Goal: Obtain resource: Obtain resource

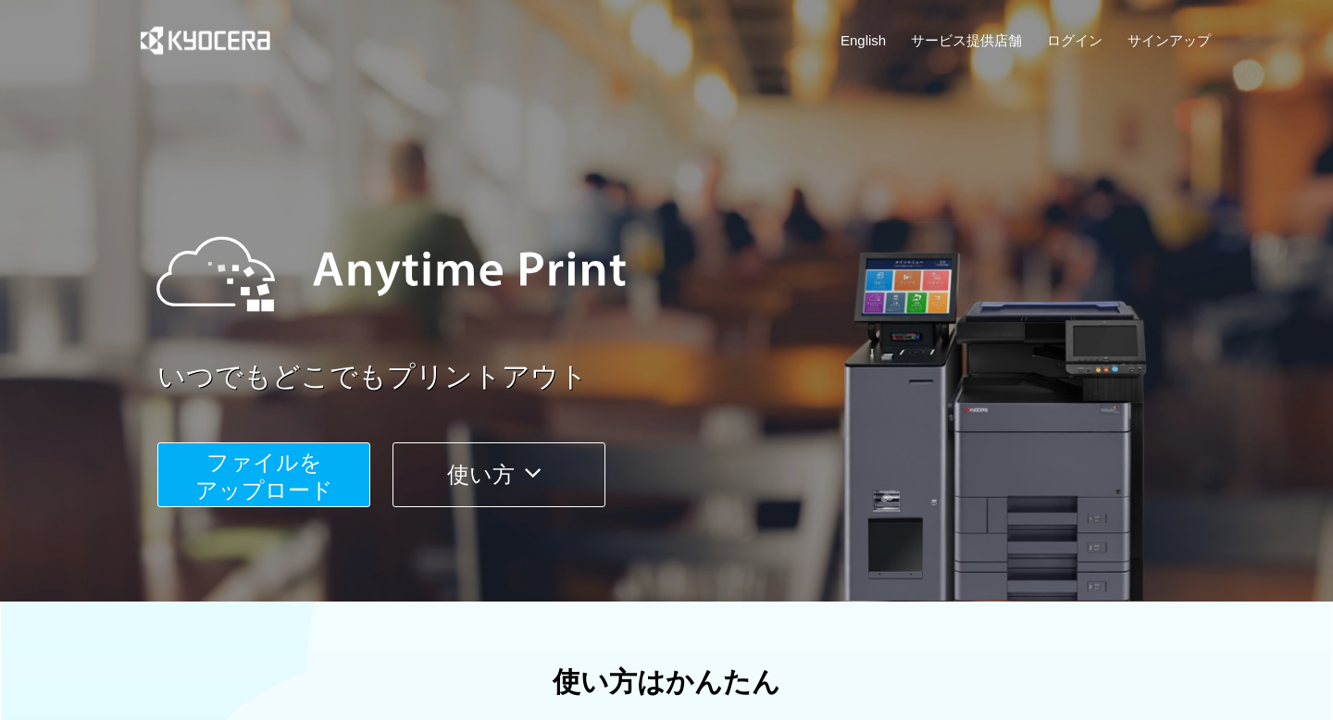
click at [291, 471] on span "ファイルを ​​アップロード" at bounding box center [264, 476] width 138 height 53
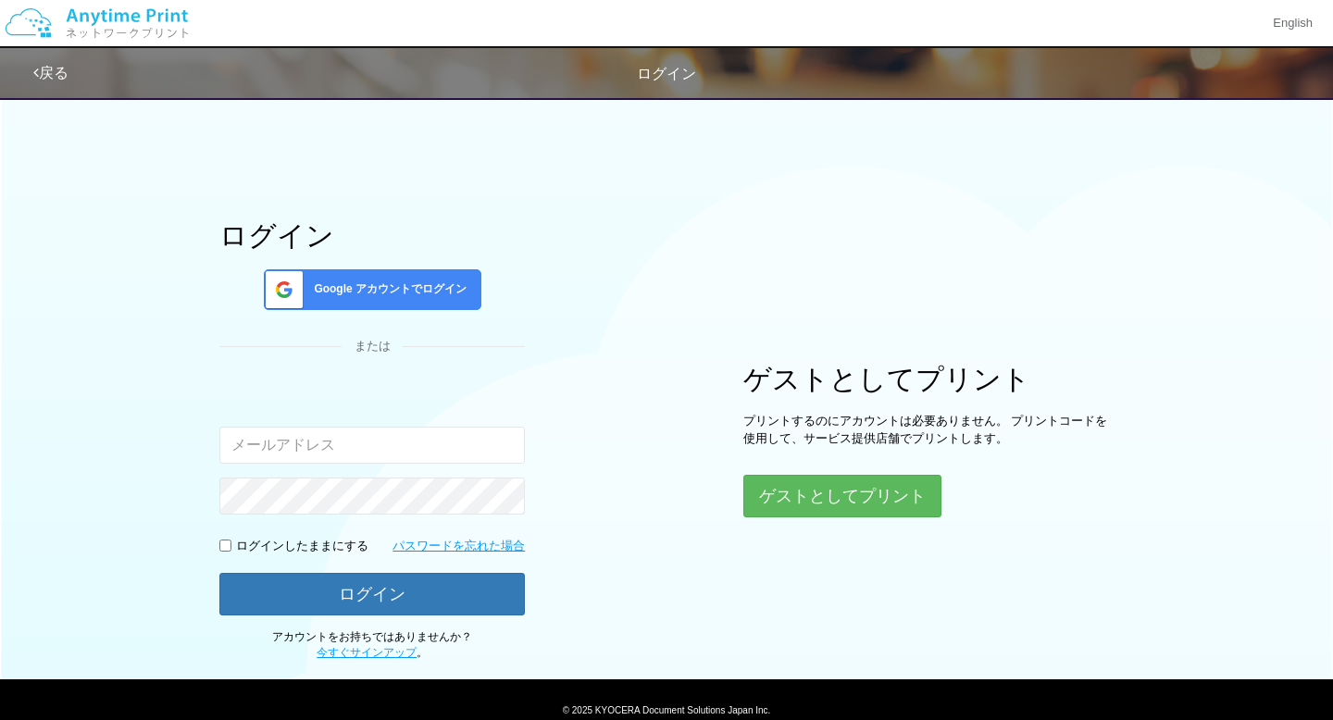
scroll to position [74, 0]
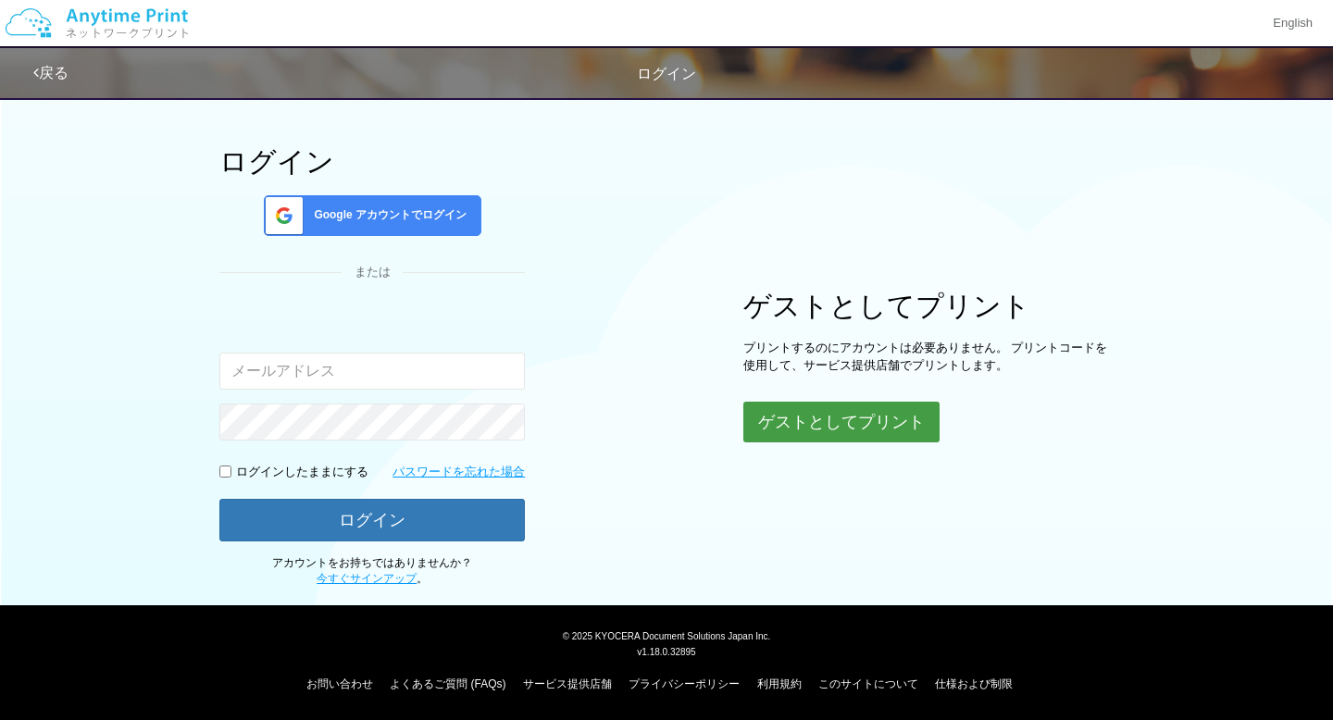
click at [826, 427] on button "ゲストとしてプリント" at bounding box center [841, 422] width 196 height 41
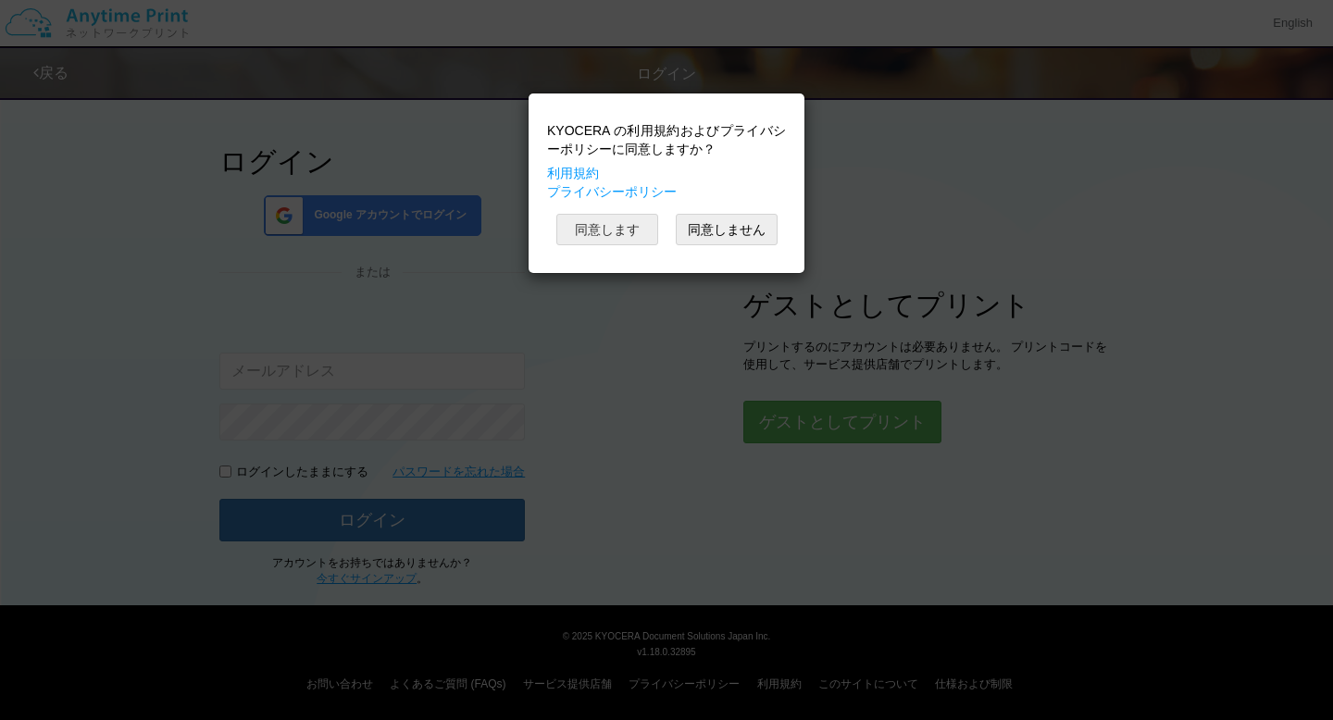
click at [607, 231] on button "同意します" at bounding box center [607, 229] width 102 height 31
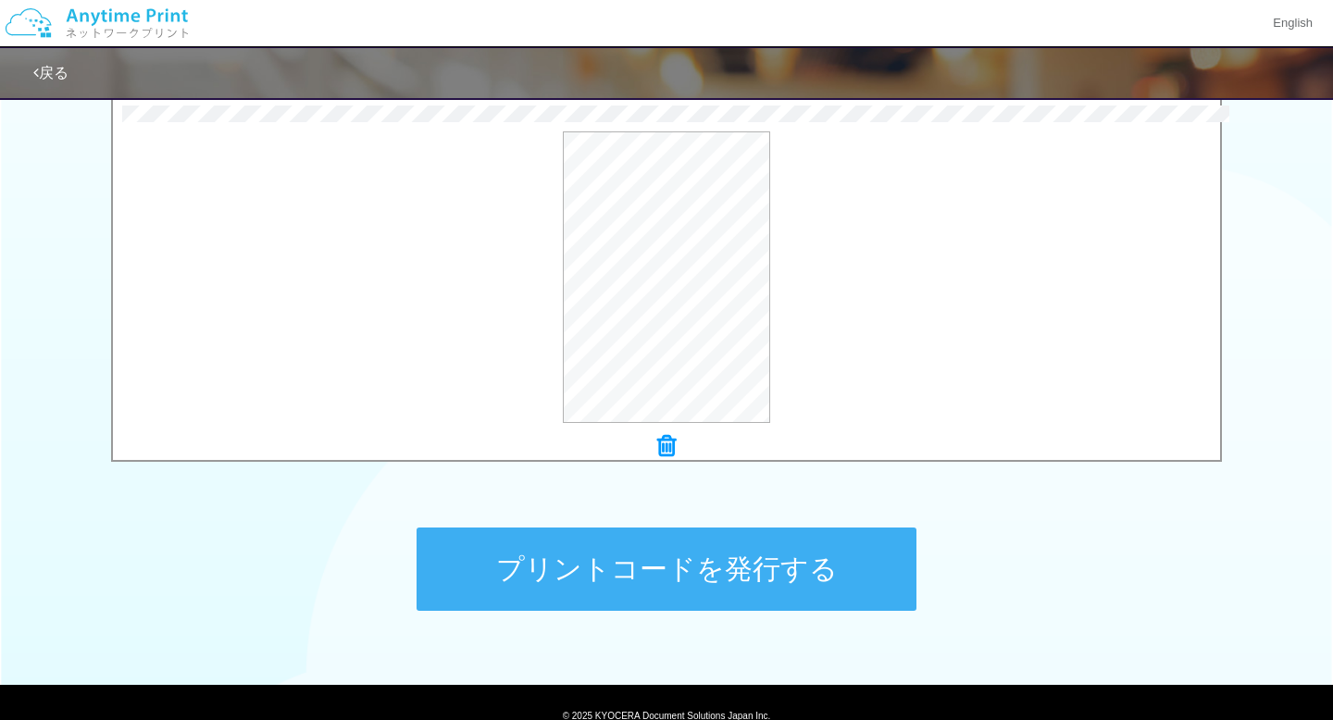
scroll to position [573, 0]
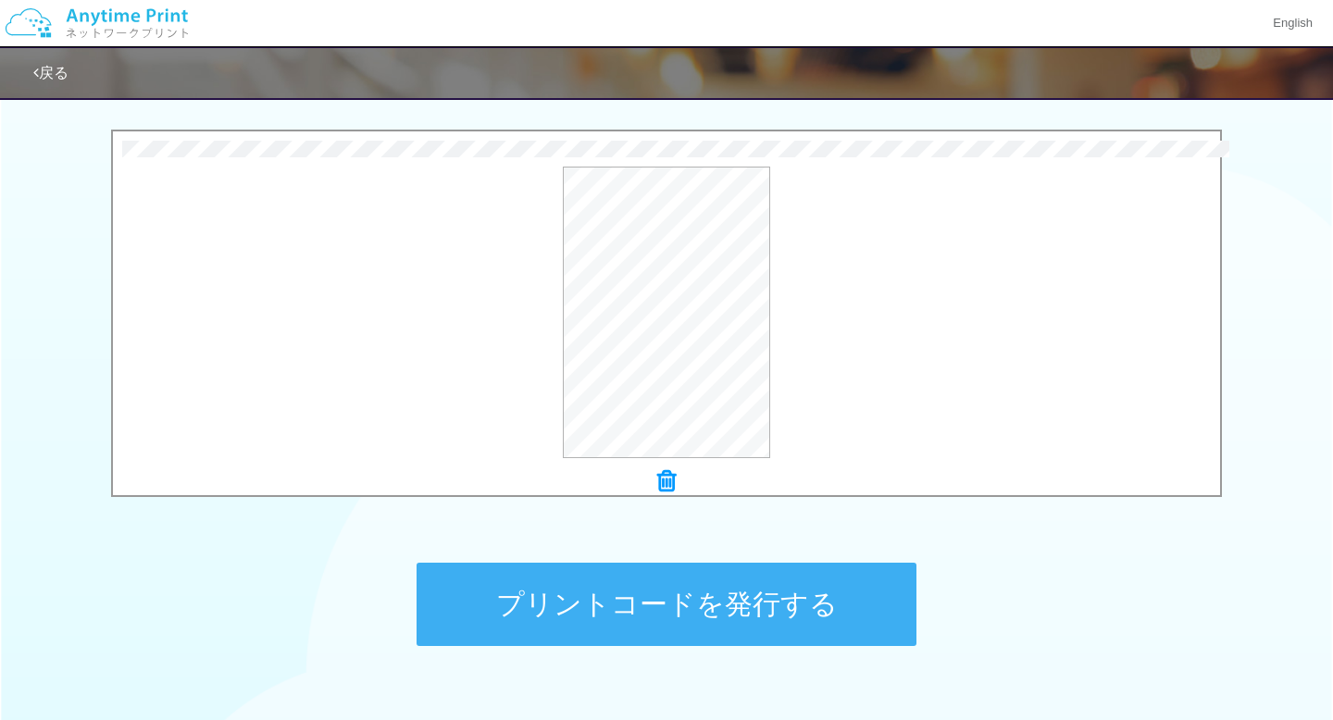
click at [691, 577] on button "プリントコードを発行する" at bounding box center [667, 604] width 500 height 83
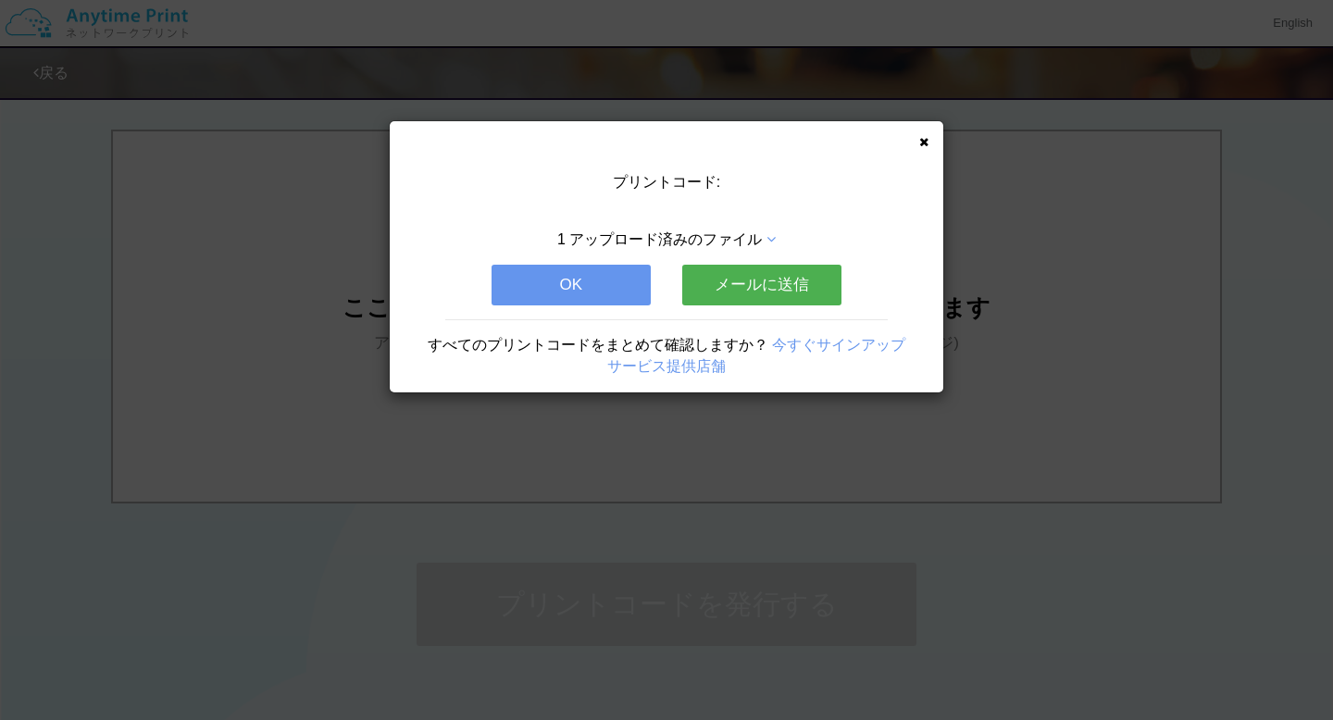
scroll to position [0, 0]
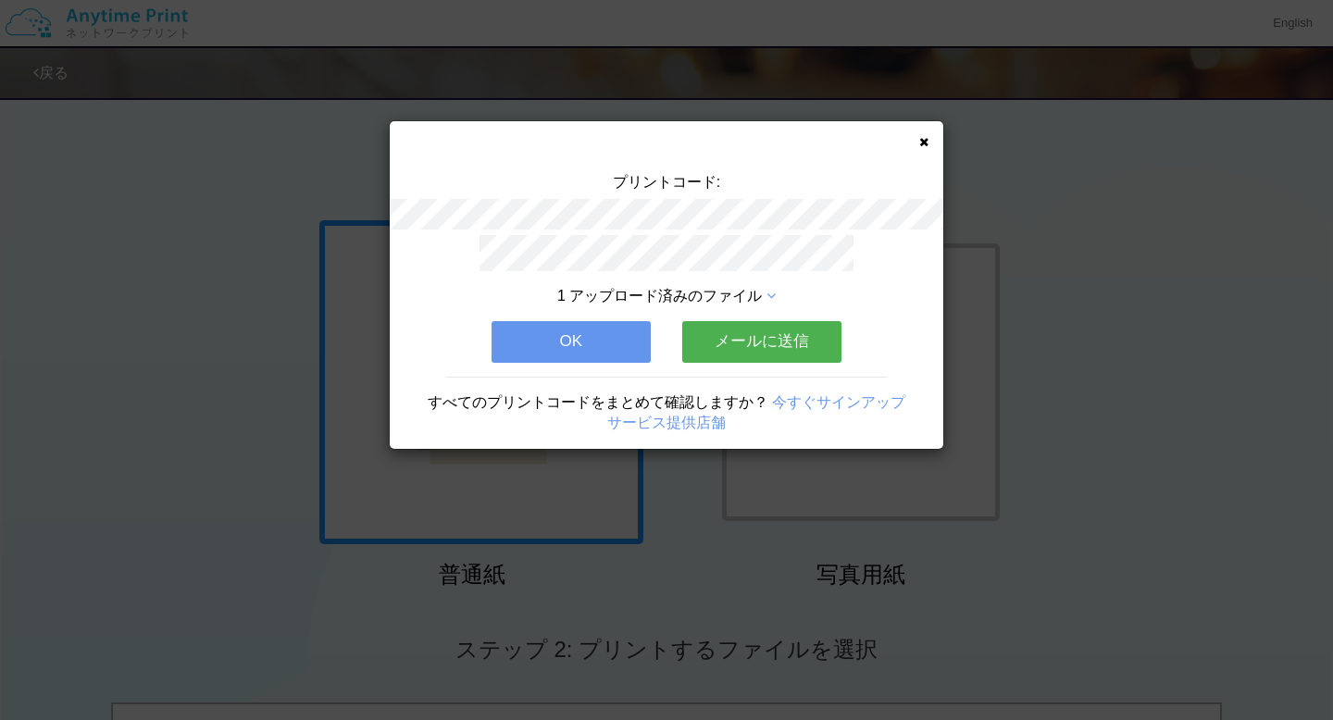
click at [723, 331] on button "メールに送信" at bounding box center [761, 341] width 159 height 41
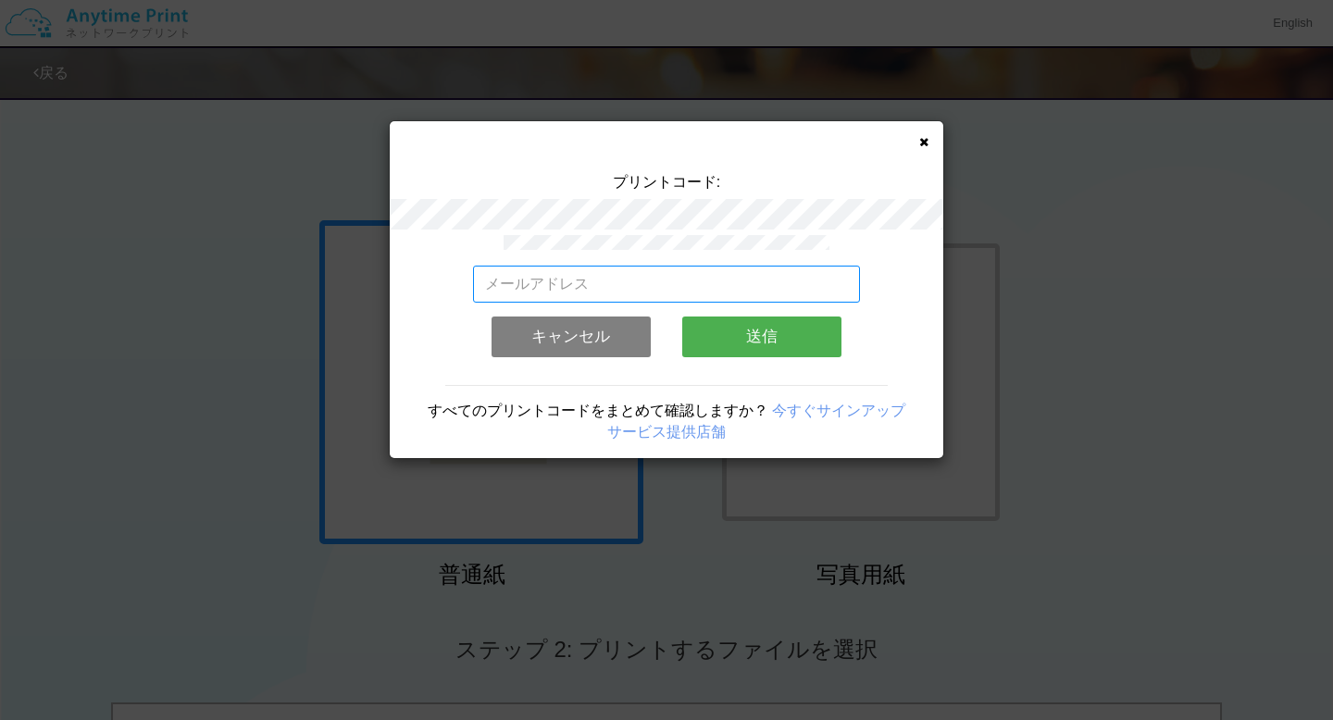
click at [612, 290] on input "email" at bounding box center [667, 284] width 388 height 37
type input "[EMAIL_ADDRESS][DOMAIN_NAME]"
click at [785, 347] on button "送信" at bounding box center [761, 337] width 159 height 41
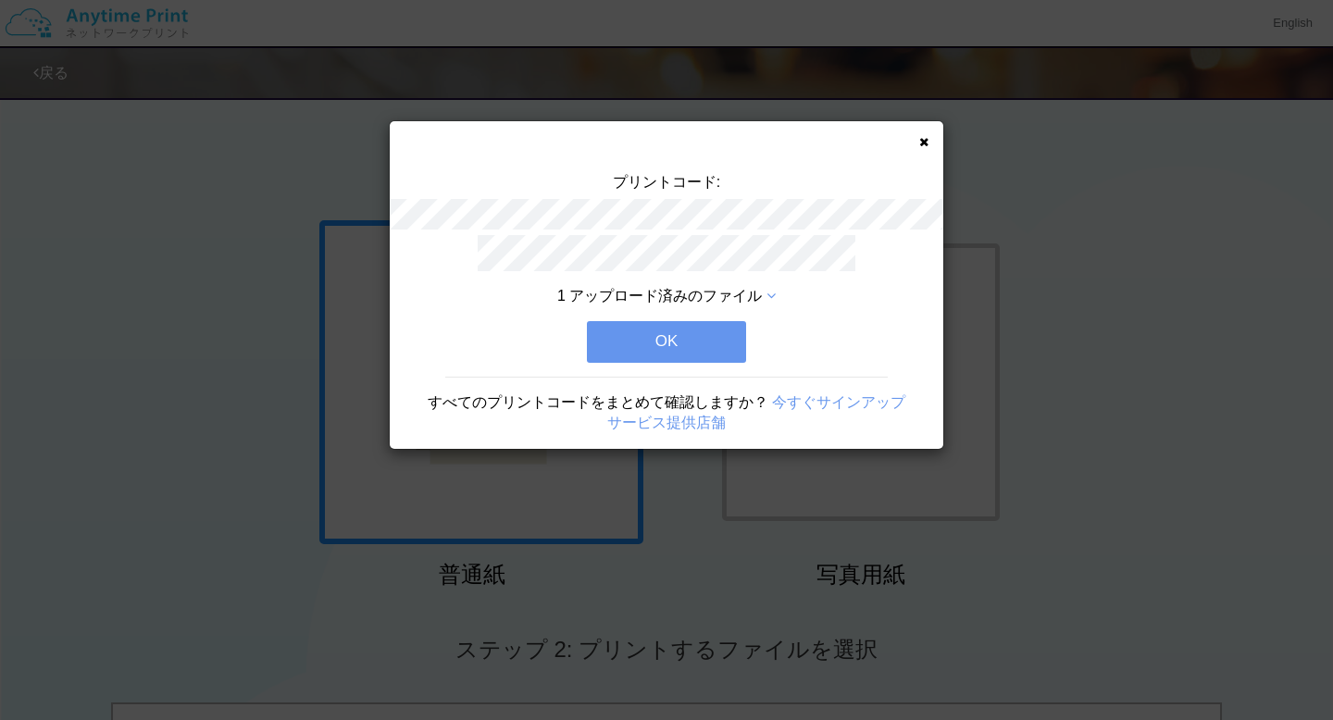
click at [668, 352] on button "OK" at bounding box center [666, 341] width 159 height 41
